Goal: Check status: Check status

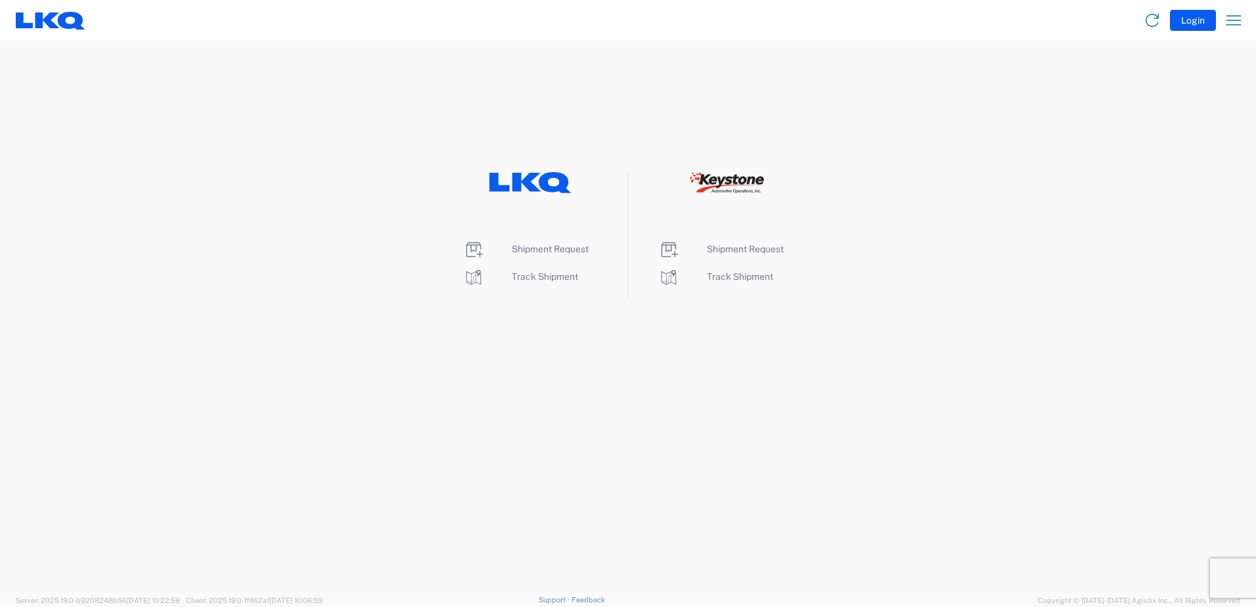
drag, startPoint x: 1106, startPoint y: 137, endPoint x: 1044, endPoint y: 135, distance: 62.4
click at [1106, 137] on agx-landing-component "Shipment Request Track Shipment Shipment Request Track Shipment" at bounding box center [628, 317] width 1256 height 552
click at [534, 282] on li "Track Shipment" at bounding box center [530, 277] width 135 height 21
click at [536, 278] on span "Track Shipment" at bounding box center [545, 276] width 66 height 11
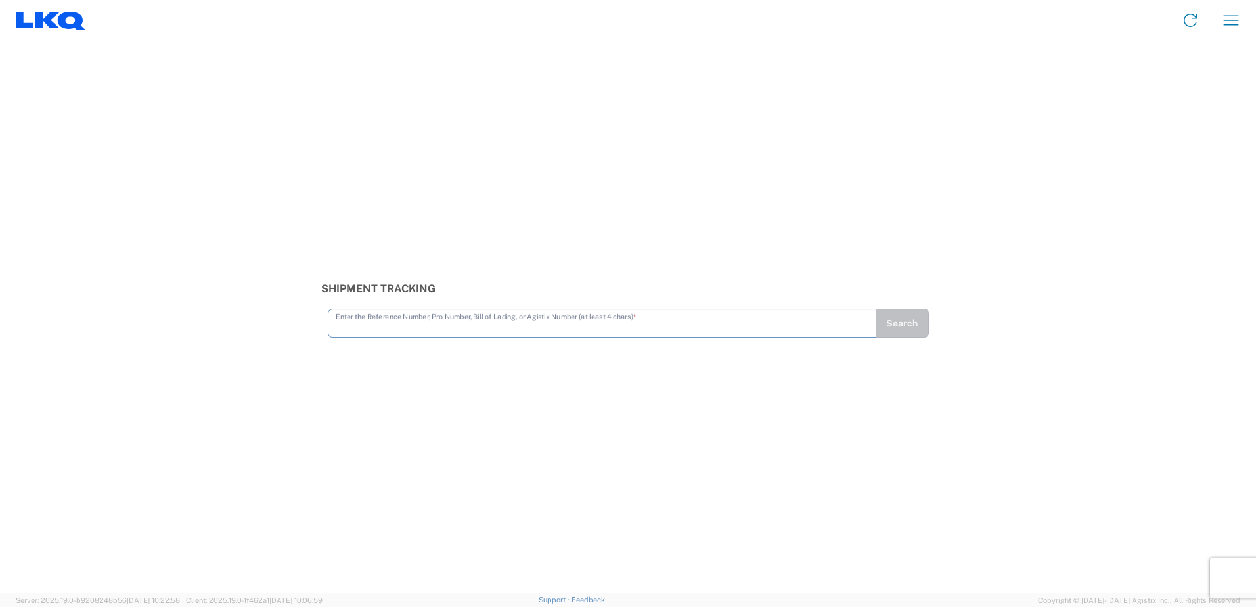
click at [416, 329] on input "text" at bounding box center [602, 322] width 533 height 23
type input "56522060"
drag, startPoint x: 893, startPoint y: 321, endPoint x: 901, endPoint y: 324, distance: 9.1
click at [893, 320] on button "Search" at bounding box center [902, 323] width 53 height 29
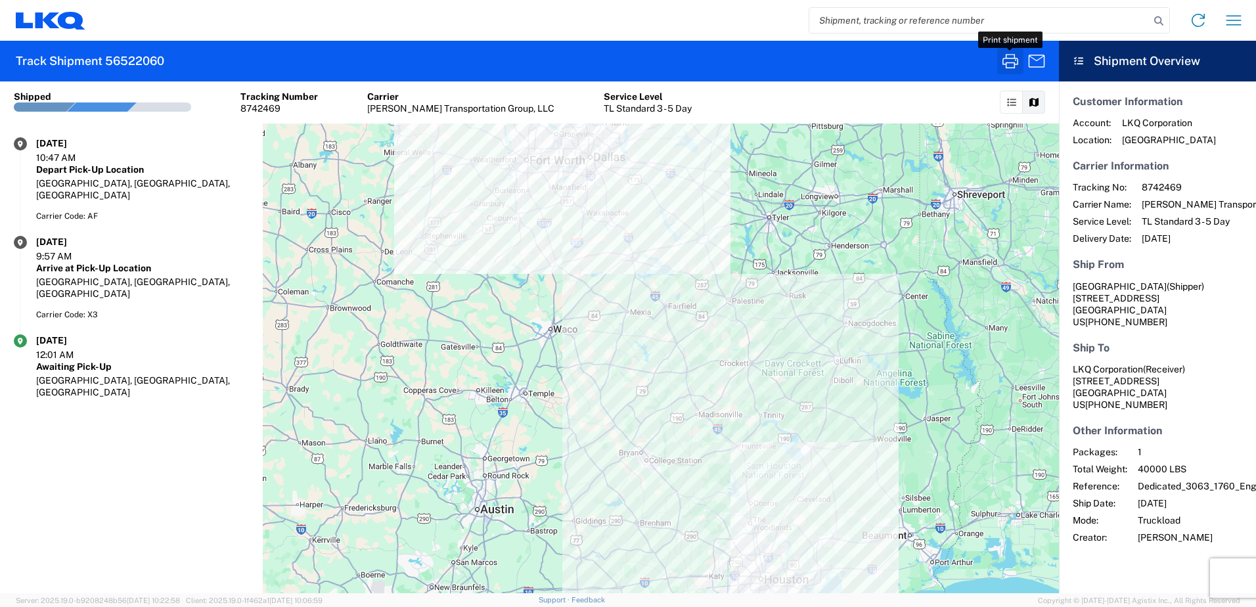
click at [1002, 53] on icon "button" at bounding box center [1010, 61] width 21 height 21
